Goal: Task Accomplishment & Management: Complete application form

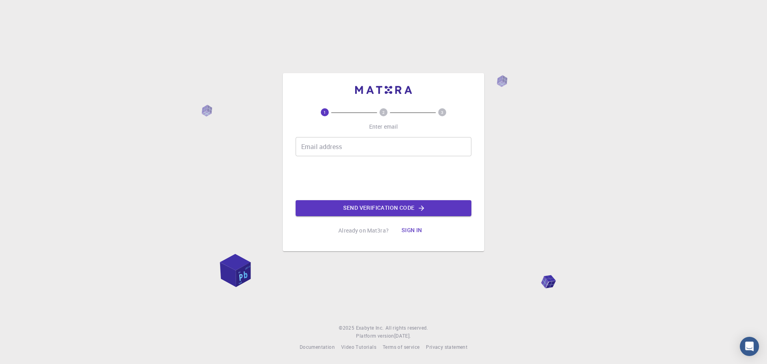
click at [343, 147] on input "Email address" at bounding box center [384, 146] width 176 height 19
type input "miroslaw.szybowicz@put.poznan.pl"
click at [393, 208] on button "Send verification code" at bounding box center [384, 208] width 176 height 16
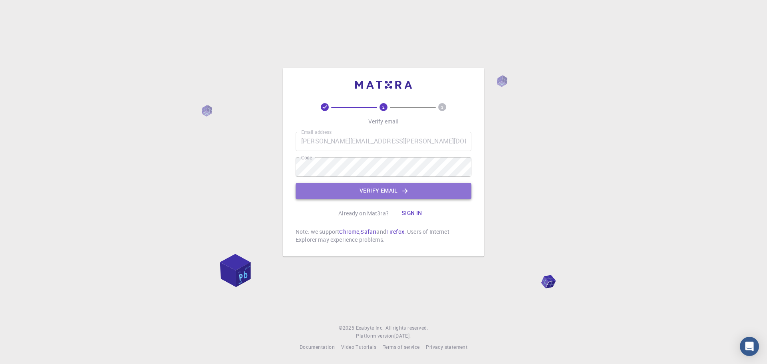
click at [386, 189] on button "Verify email" at bounding box center [384, 191] width 176 height 16
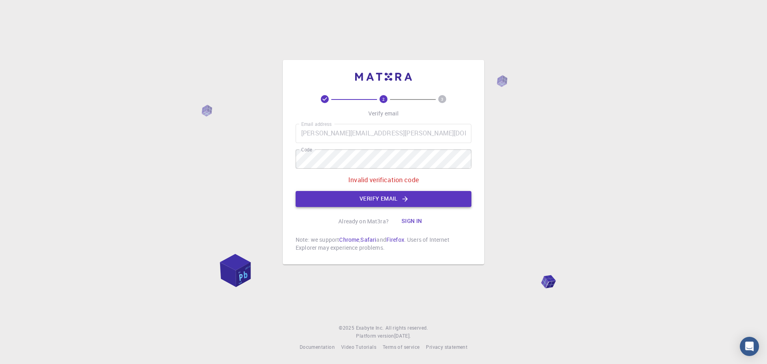
click at [381, 199] on button "Verify email" at bounding box center [384, 199] width 176 height 16
click at [410, 221] on button "Sign in" at bounding box center [412, 221] width 34 height 16
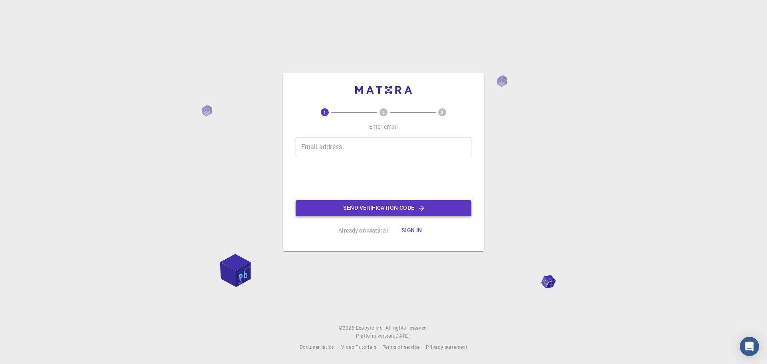
click at [379, 207] on button "Send verification code" at bounding box center [384, 208] width 176 height 16
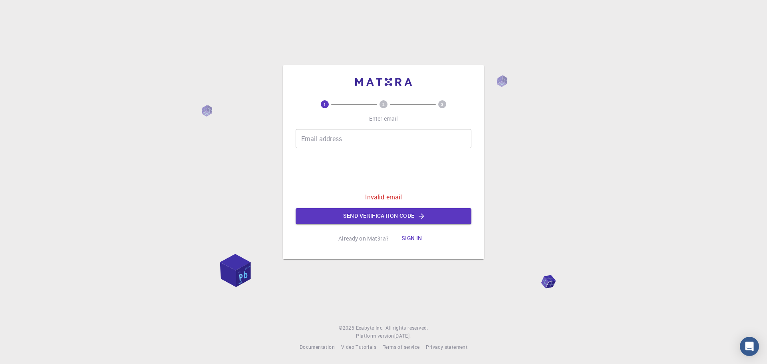
click at [343, 143] on input "Email address" at bounding box center [384, 138] width 176 height 19
type input "miroslaw.szybowicz@put.poznan.pl"
click at [375, 218] on button "Send verification code" at bounding box center [384, 216] width 176 height 16
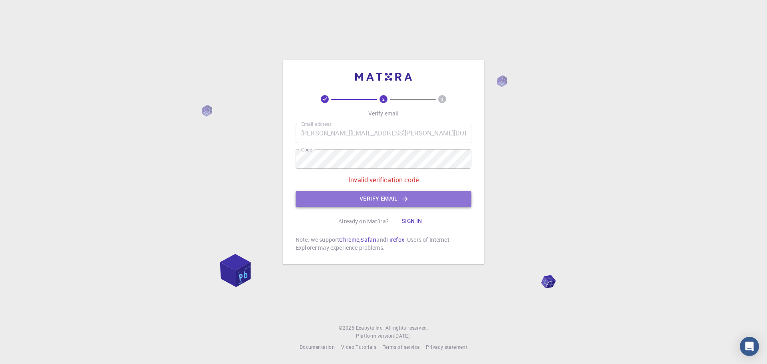
click at [397, 196] on button "Verify email" at bounding box center [384, 199] width 176 height 16
click at [361, 199] on button "Verify email" at bounding box center [384, 199] width 176 height 16
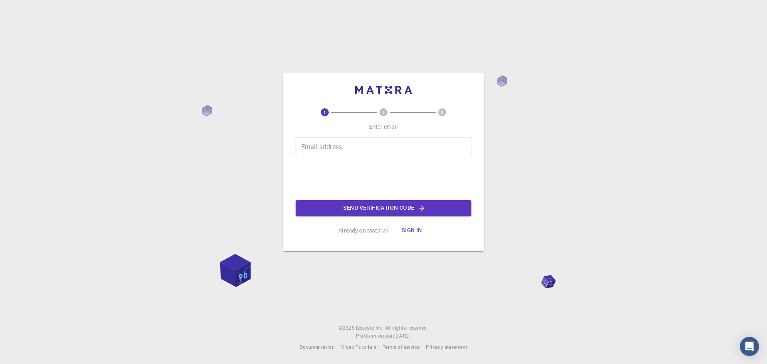
click at [326, 148] on input "Email address" at bounding box center [384, 146] width 176 height 19
type input "miroslaw.szybowicz@put.poznan.pl"
click at [356, 208] on button "Send verification code" at bounding box center [384, 208] width 176 height 16
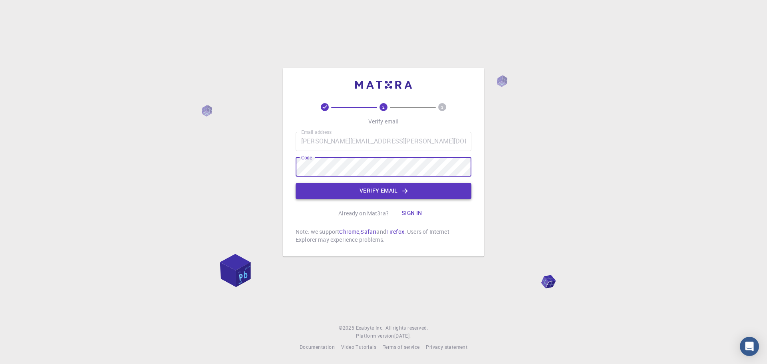
click at [384, 190] on button "Verify email" at bounding box center [384, 191] width 176 height 16
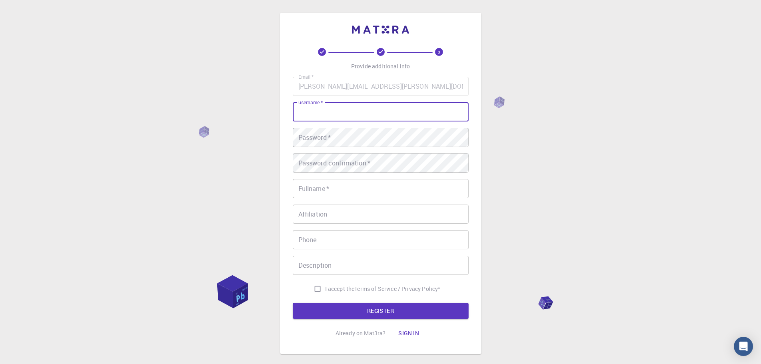
click at [355, 112] on input "username   *" at bounding box center [381, 111] width 176 height 19
type input "mirszyb"
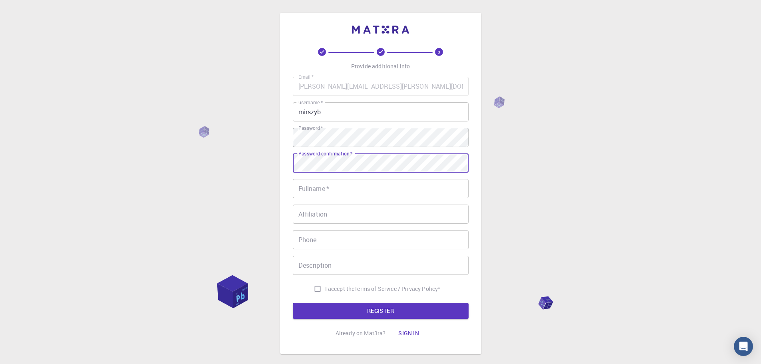
click at [314, 189] on input "Fullname   *" at bounding box center [381, 188] width 176 height 19
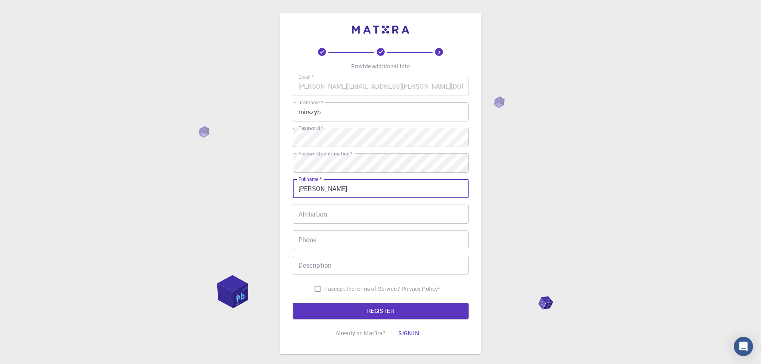
type input "Mirosław Szybowicz"
click at [298, 215] on input "Affiliation" at bounding box center [381, 214] width 176 height 19
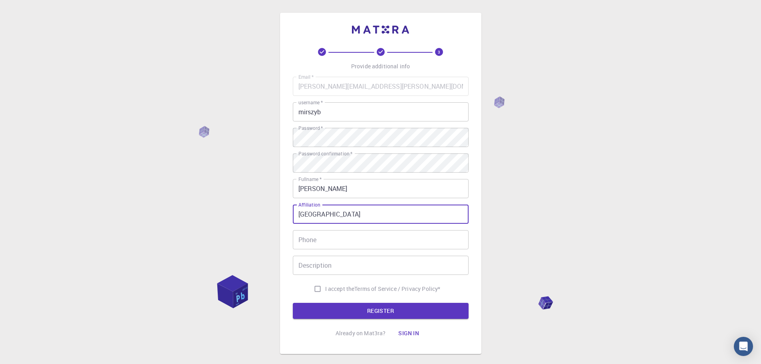
type input "Poznan University of Technology"
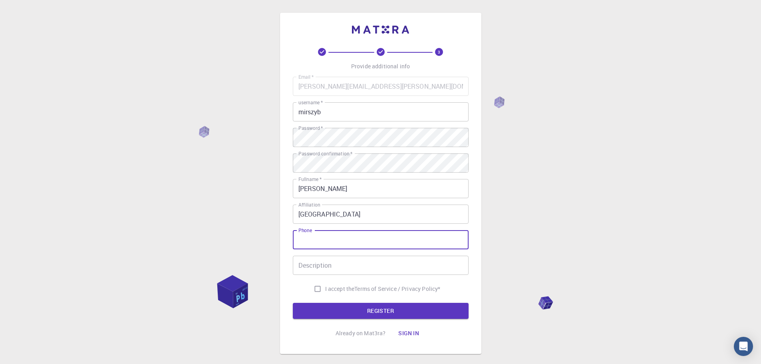
click at [316, 241] on input "Phone" at bounding box center [381, 239] width 176 height 19
type input "616653170"
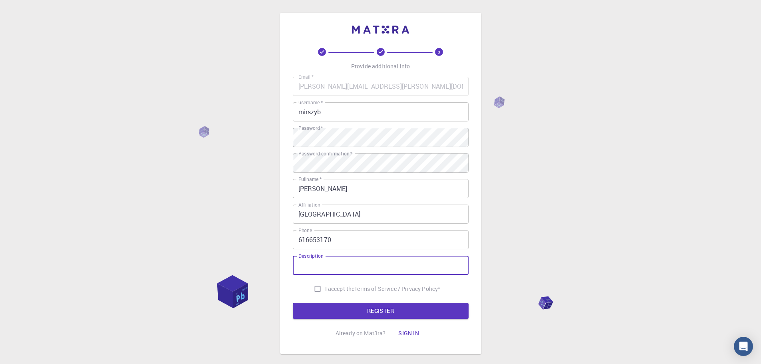
click at [307, 260] on div "Description Description" at bounding box center [381, 265] width 176 height 19
click at [315, 288] on input "I accept the Terms of Service / Privacy Policy *" at bounding box center [317, 288] width 15 height 15
checkbox input "true"
click at [365, 311] on button "REGISTER" at bounding box center [381, 311] width 176 height 16
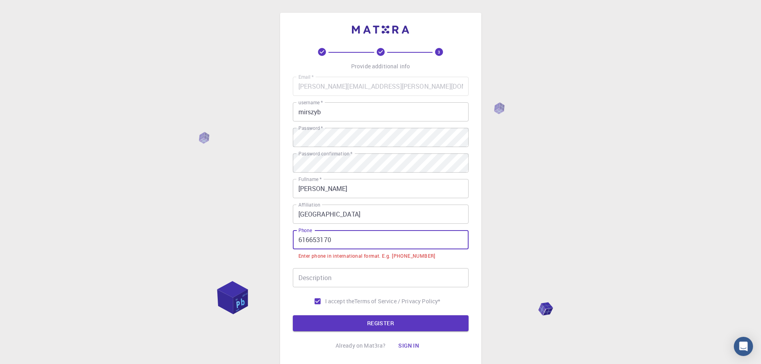
click at [297, 242] on input "616653170" at bounding box center [381, 239] width 176 height 19
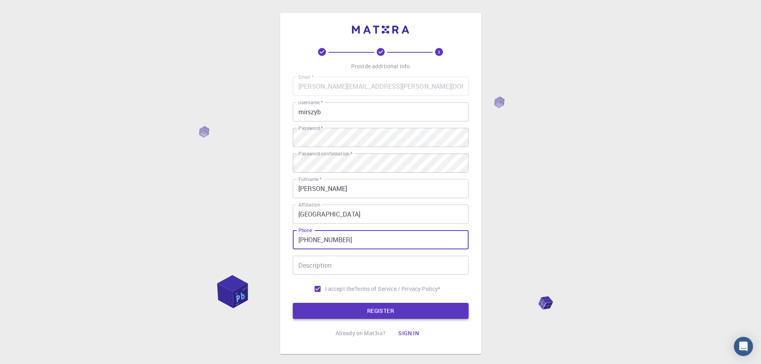
type input "+48616653170"
click at [375, 313] on button "REGISTER" at bounding box center [381, 311] width 176 height 16
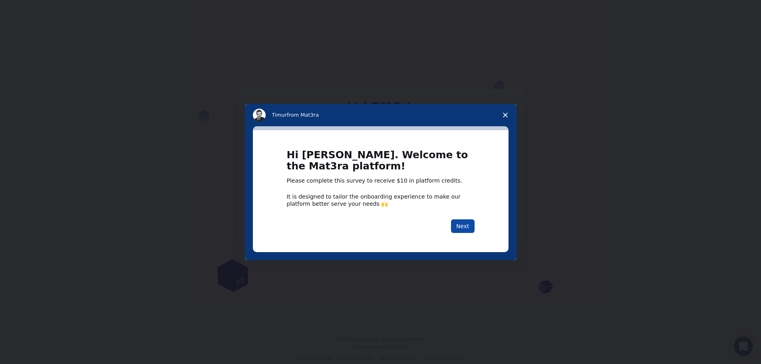
click at [465, 226] on button "Next" at bounding box center [463, 226] width 24 height 14
click at [464, 226] on button "Next" at bounding box center [463, 226] width 24 height 14
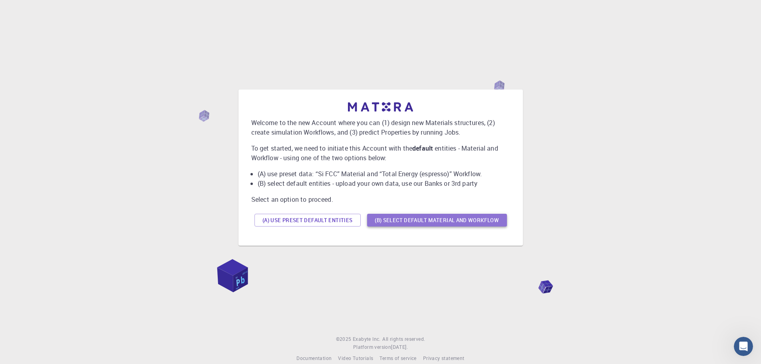
click at [461, 221] on button "(B) Select default material and workflow" at bounding box center [437, 220] width 140 height 13
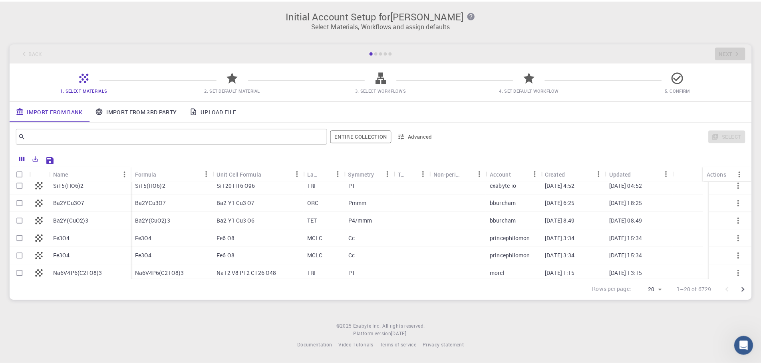
scroll to position [120, 0]
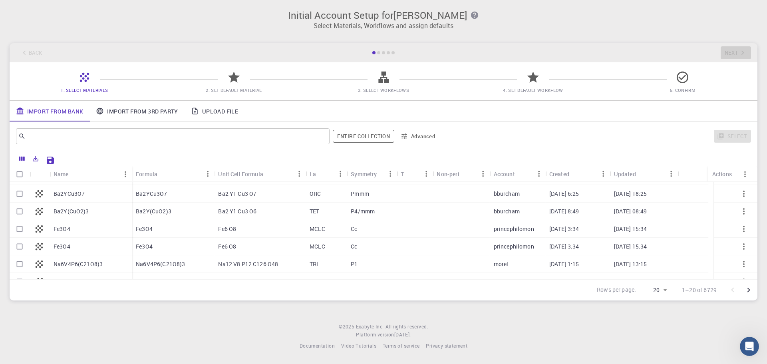
click at [151, 229] on p "Fe3O4" at bounding box center [144, 229] width 17 height 8
checkbox input "true"
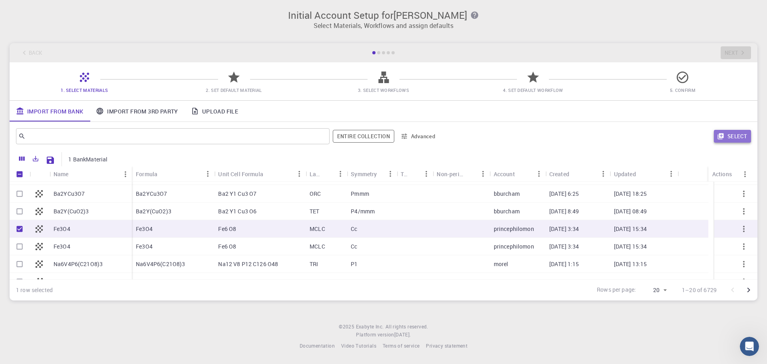
click at [729, 135] on button "Select" at bounding box center [732, 136] width 37 height 13
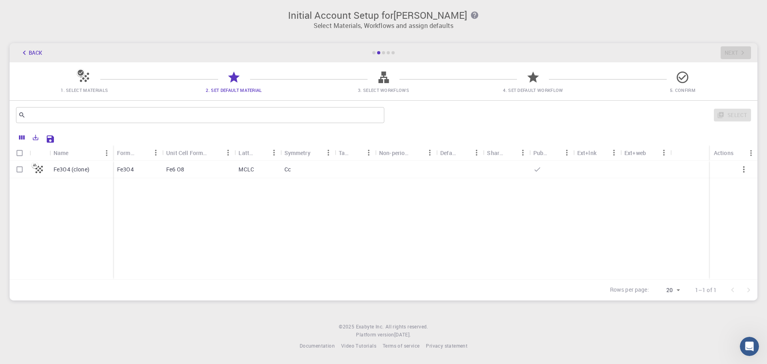
click at [289, 168] on p "Cc" at bounding box center [288, 169] width 6 height 8
checkbox input "true"
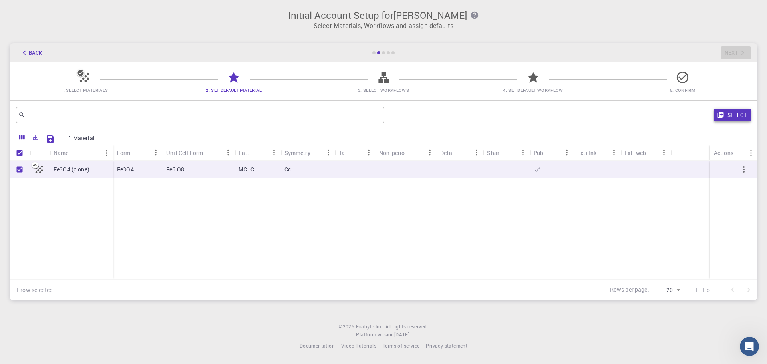
click at [731, 115] on button "Select" at bounding box center [732, 115] width 37 height 13
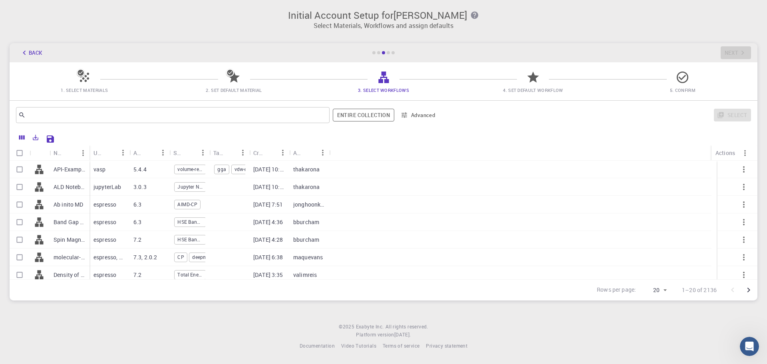
click at [66, 257] on p "molecular-dynamics" at bounding box center [70, 257] width 32 height 8
checkbox input "true"
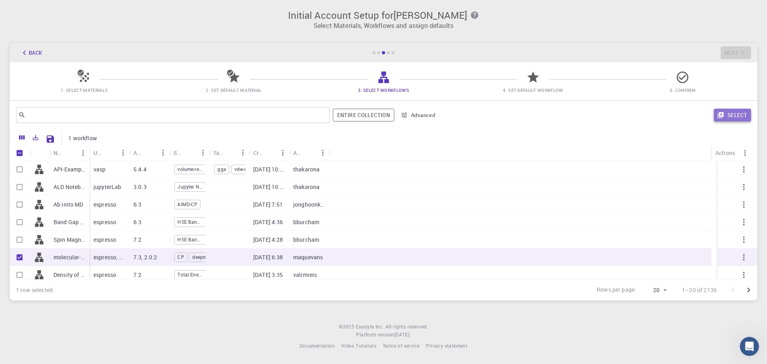
click at [740, 116] on button "Select" at bounding box center [732, 115] width 37 height 13
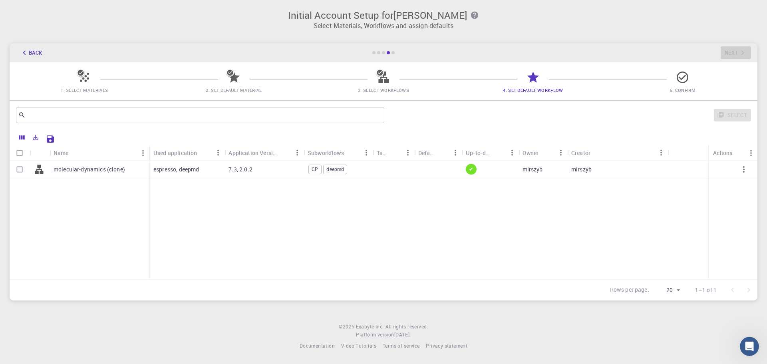
click at [276, 171] on div "7.3, 2.0.2" at bounding box center [264, 170] width 79 height 18
checkbox input "true"
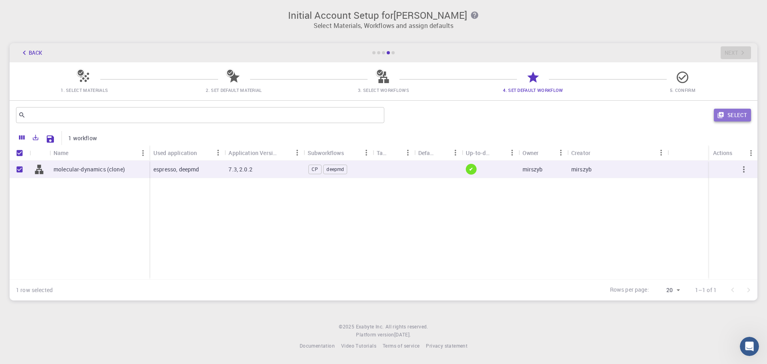
click at [738, 114] on button "Select" at bounding box center [732, 115] width 37 height 13
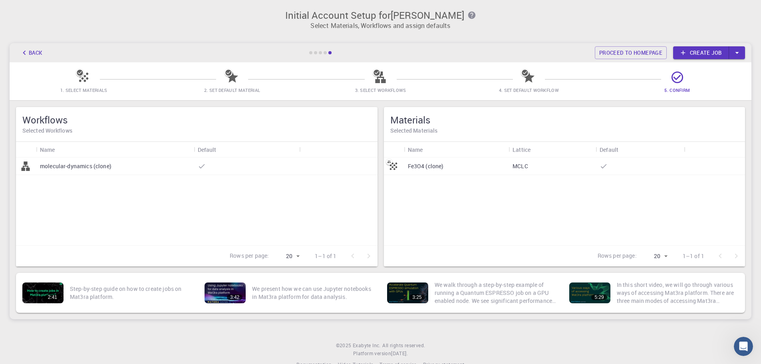
click at [527, 165] on p "MCLC" at bounding box center [521, 166] width 16 height 8
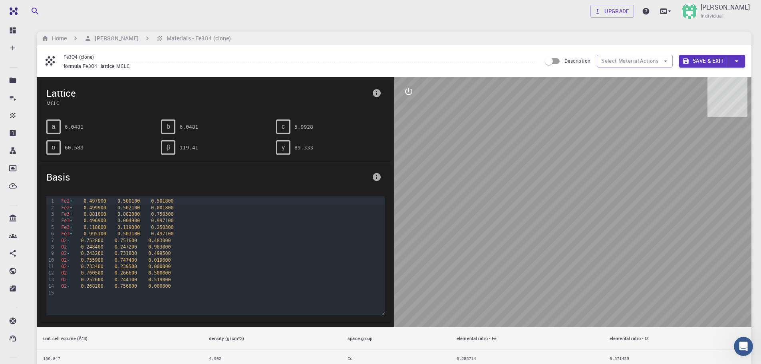
drag, startPoint x: 592, startPoint y: 173, endPoint x: 604, endPoint y: 141, distance: 33.8
click at [604, 141] on div at bounding box center [574, 202] width 358 height 250
click at [666, 62] on icon "button" at bounding box center [665, 61] width 3 height 2
click at [666, 61] on icon "button" at bounding box center [665, 61] width 3 height 2
drag, startPoint x: 550, startPoint y: 60, endPoint x: 560, endPoint y: 61, distance: 9.3
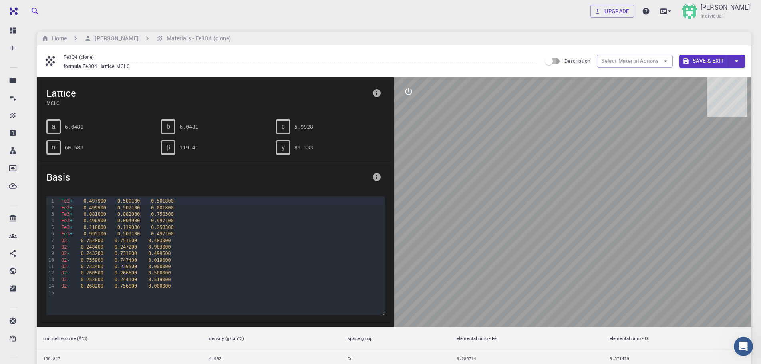
click at [560, 61] on input "Description" at bounding box center [549, 61] width 46 height 15
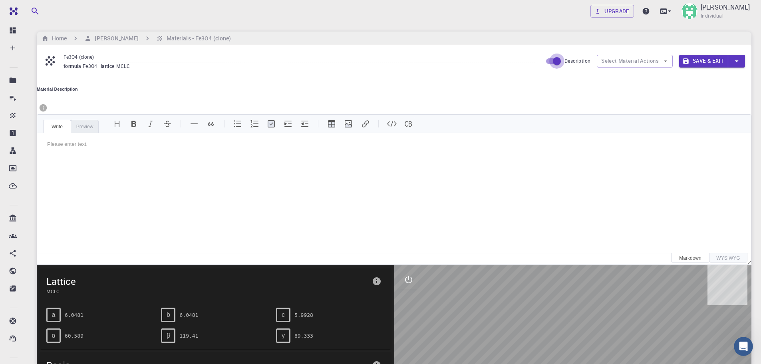
drag, startPoint x: 556, startPoint y: 61, endPoint x: 542, endPoint y: 62, distance: 14.0
click at [542, 62] on input "Description" at bounding box center [557, 61] width 46 height 15
checkbox input "false"
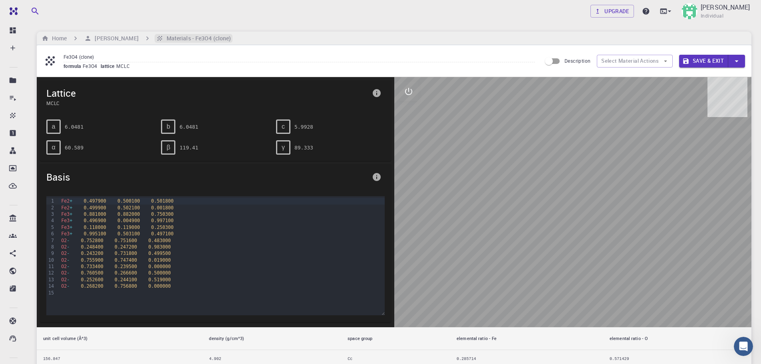
click at [200, 39] on h6 "Materials - Fe3O4 (clone)" at bounding box center [197, 38] width 68 height 9
click at [58, 36] on h6 "Home" at bounding box center [58, 38] width 18 height 9
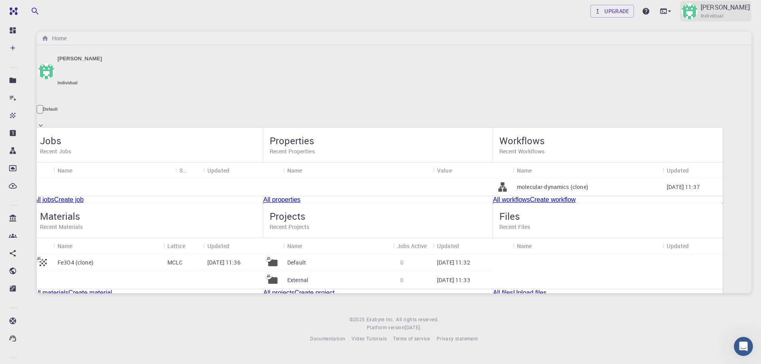
click at [724, 13] on div "Mirosław Szybowicz Individual" at bounding box center [725, 11] width 49 height 18
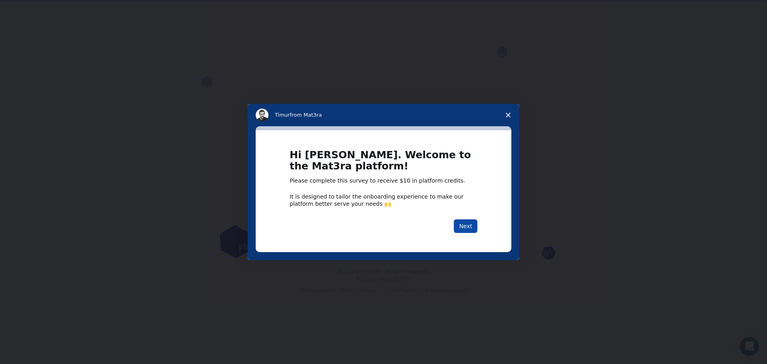
click at [466, 225] on button "Next" at bounding box center [466, 226] width 24 height 14
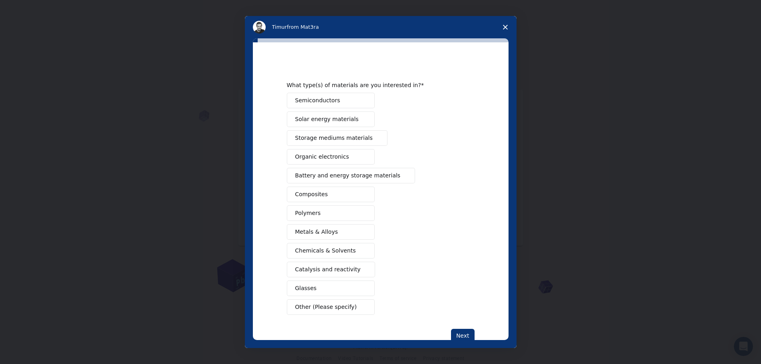
click at [320, 155] on span "Organic electronics" at bounding box center [322, 157] width 54 height 8
click at [321, 100] on span "Semiconductors" at bounding box center [317, 100] width 45 height 8
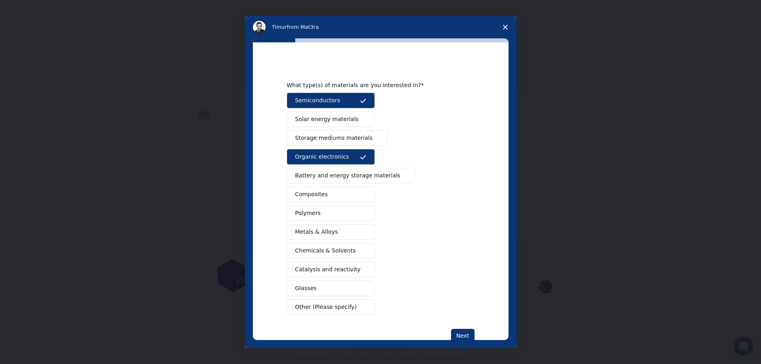
click at [346, 121] on span "Solar energy materials" at bounding box center [327, 119] width 64 height 8
click at [326, 192] on button "Composites" at bounding box center [331, 195] width 88 height 16
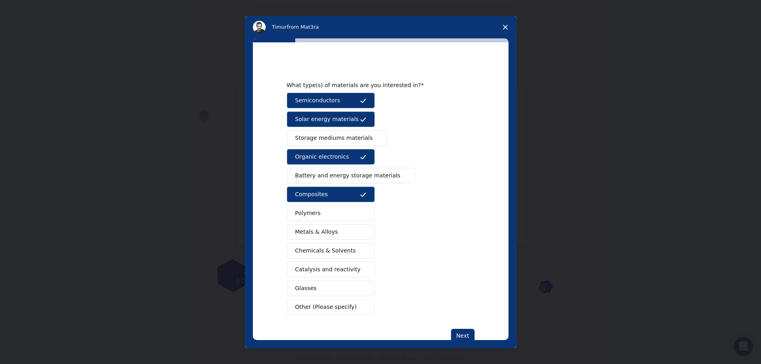
click at [315, 215] on span "Polymers" at bounding box center [308, 213] width 26 height 8
click at [341, 250] on span "Chemicals & Solvents" at bounding box center [325, 251] width 61 height 8
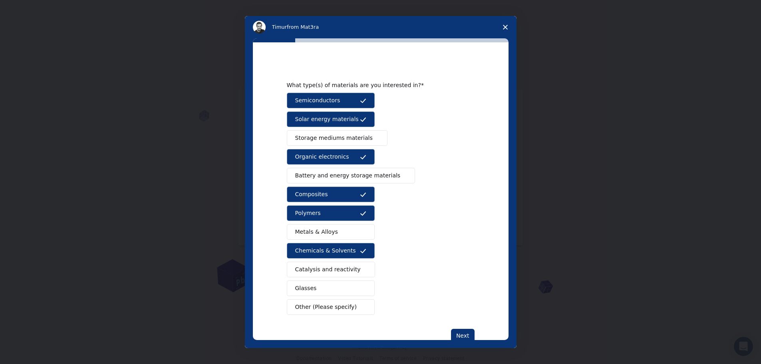
click at [322, 233] on span "Metals & Alloys" at bounding box center [316, 232] width 43 height 8
click at [460, 334] on button "Next" at bounding box center [463, 336] width 24 height 14
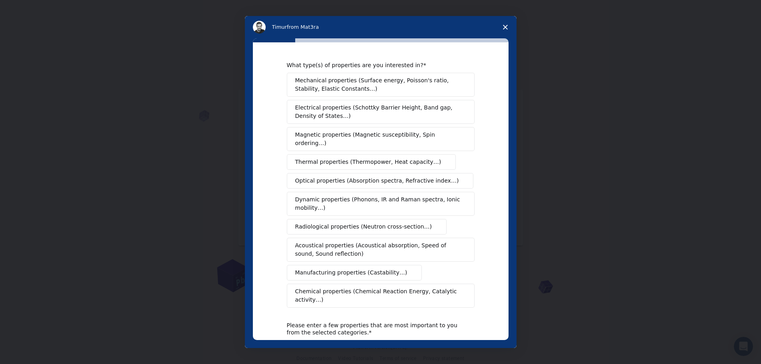
click at [365, 83] on span "Mechanical properties (Surface energy, Poisson's ratio, Stability, Elastic Cons…" at bounding box center [378, 84] width 167 height 17
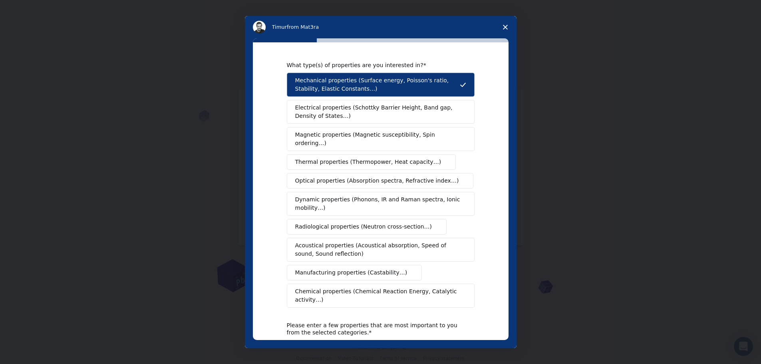
click at [375, 113] on span "Electrical properties (Schottky Barrier Height, Band gap, Density of States…)" at bounding box center [378, 112] width 166 height 17
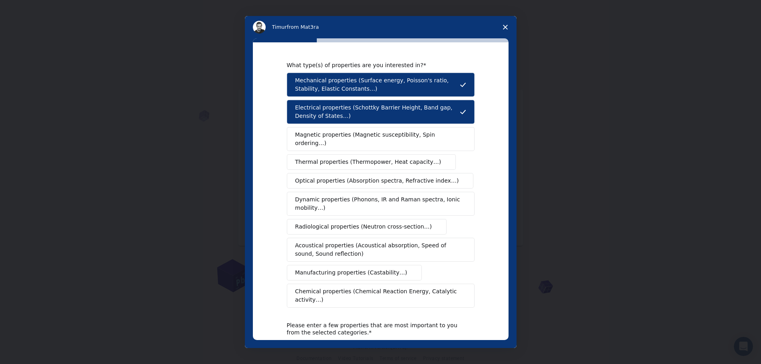
click at [381, 138] on span "Magnetic properties (Magnetic susceptibility, Spin ordering…)" at bounding box center [377, 139] width 165 height 17
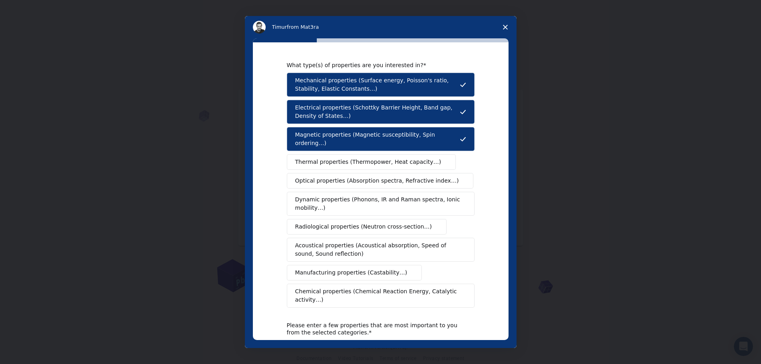
click at [365, 158] on span "Thermal properties (Thermopower, Heat capacity…)" at bounding box center [368, 162] width 146 height 8
click at [386, 178] on button "Optical properties (Absorption spectra, Refractive index…)" at bounding box center [380, 181] width 187 height 16
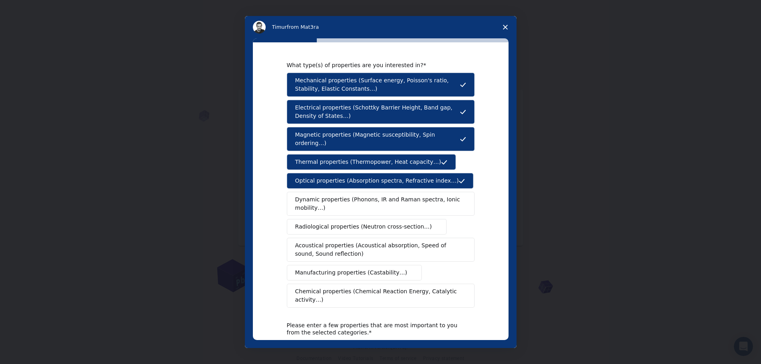
click at [347, 195] on span "Dynamic properties (Phonons, IR and Raman spectra, Ionic mobility…)" at bounding box center [378, 203] width 166 height 17
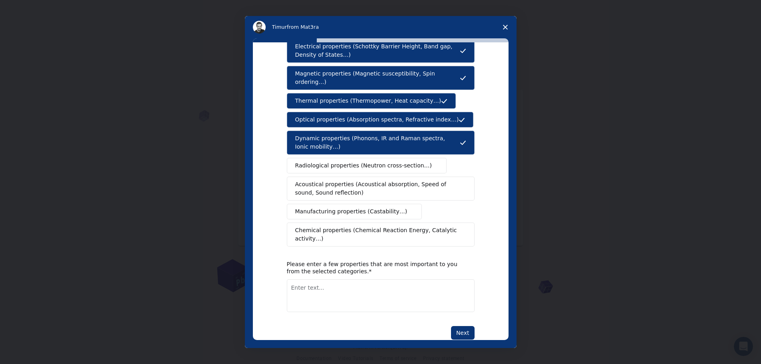
scroll to position [63, 0]
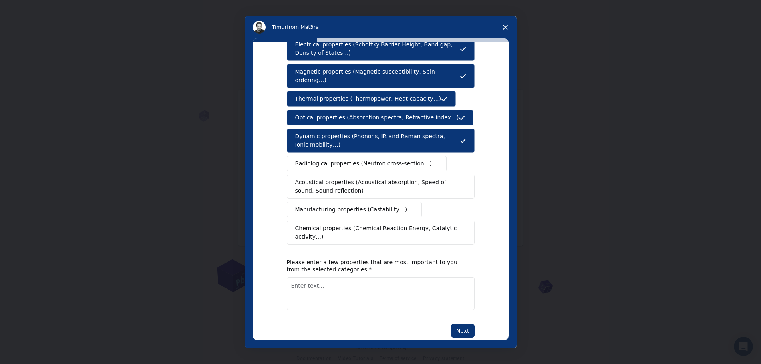
click at [466, 324] on button "Next" at bounding box center [463, 331] width 24 height 14
click at [385, 287] on textarea "Enter text..." at bounding box center [381, 303] width 188 height 33
type textarea "Raman and IR spectra"
click at [465, 324] on button "Next" at bounding box center [463, 331] width 24 height 14
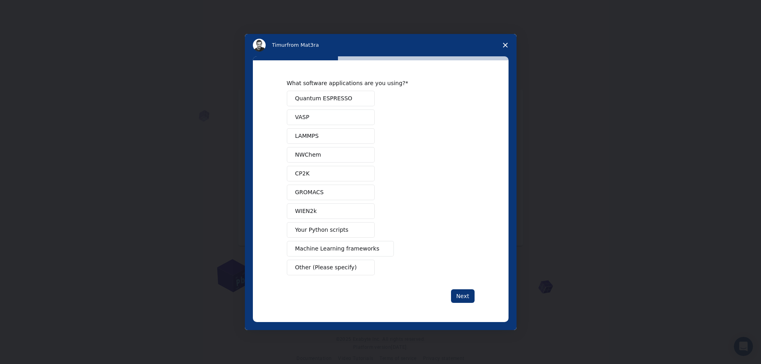
scroll to position [0, 0]
click at [344, 267] on span "Other (Please specify)" at bounding box center [326, 267] width 62 height 8
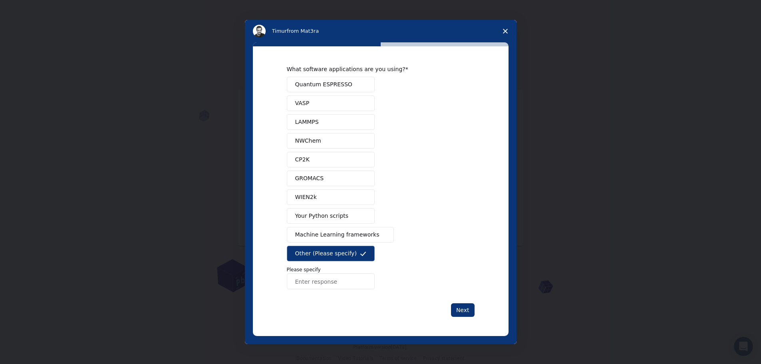
click at [313, 282] on input "Enter response" at bounding box center [331, 281] width 88 height 16
type input "Gamess"
click at [464, 311] on button "Next" at bounding box center [463, 310] width 24 height 14
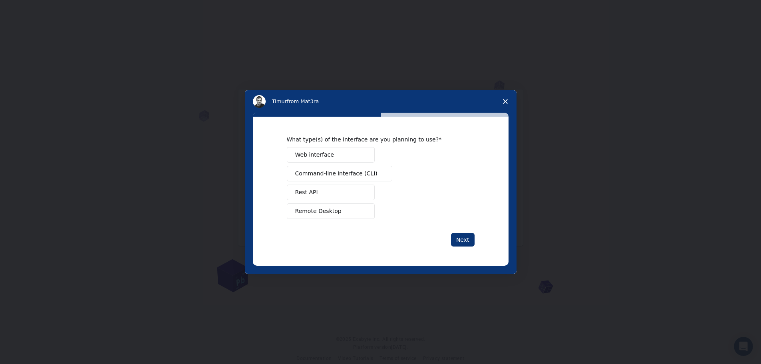
click at [325, 154] on span "Web interface" at bounding box center [314, 155] width 39 height 8
click at [324, 213] on span "Remote Desktop" at bounding box center [318, 211] width 46 height 8
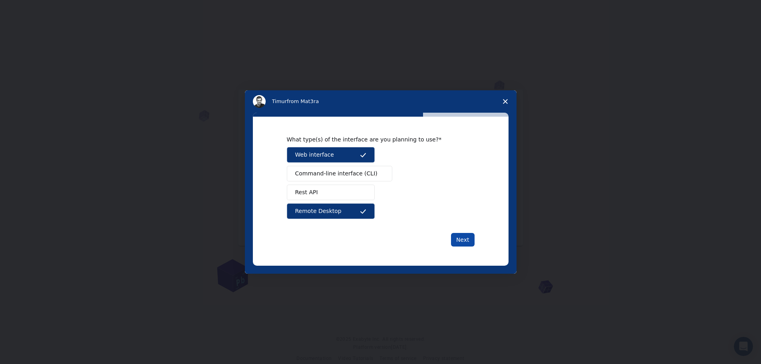
click at [467, 239] on button "Next" at bounding box center [463, 240] width 24 height 14
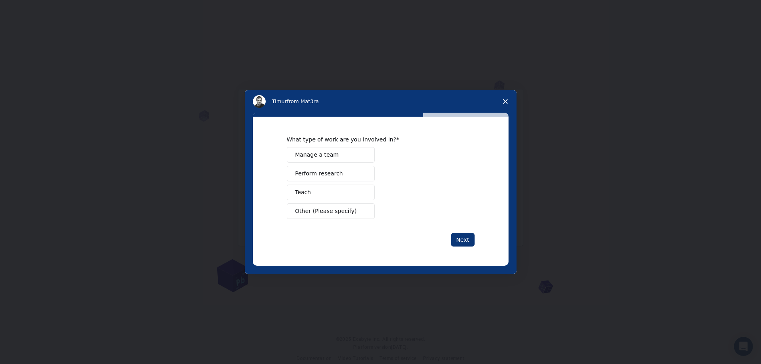
click at [319, 174] on span "Perform research" at bounding box center [319, 173] width 48 height 8
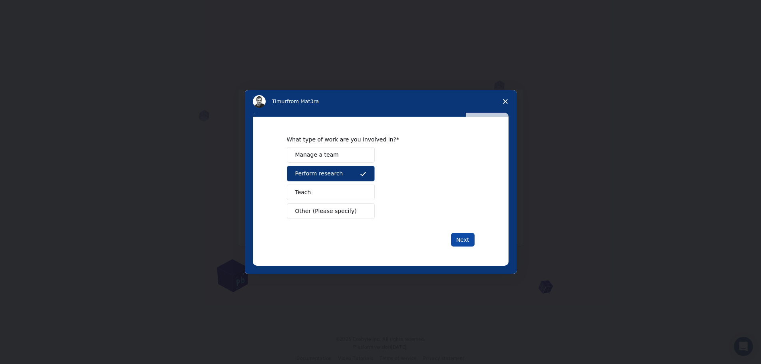
click at [462, 238] on button "Next" at bounding box center [463, 240] width 24 height 14
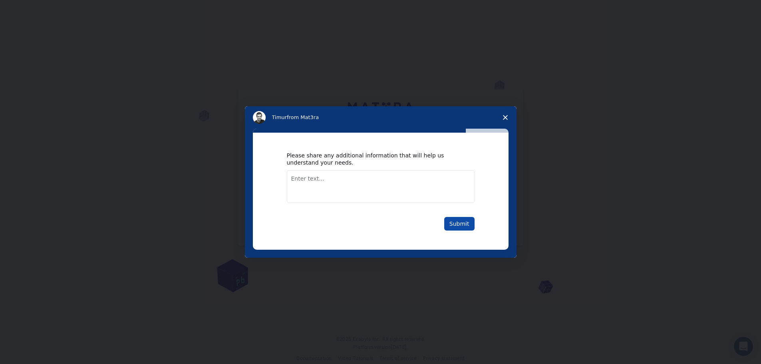
click at [466, 222] on button "Submit" at bounding box center [459, 224] width 30 height 14
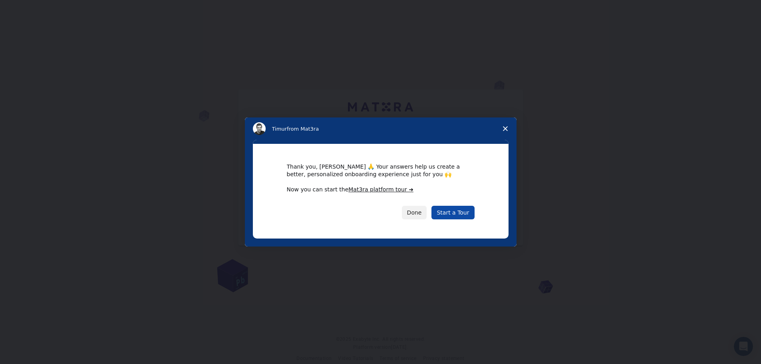
click at [463, 213] on link "Start a Tour" at bounding box center [453, 213] width 43 height 14
